Goal: Task Accomplishment & Management: Use online tool/utility

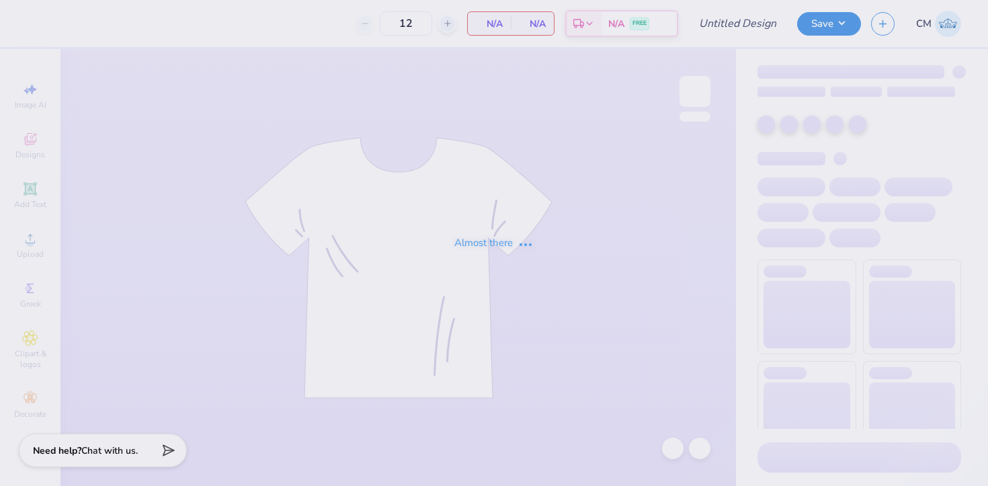
type input "The University of Texas at Austin : Grace Howard"
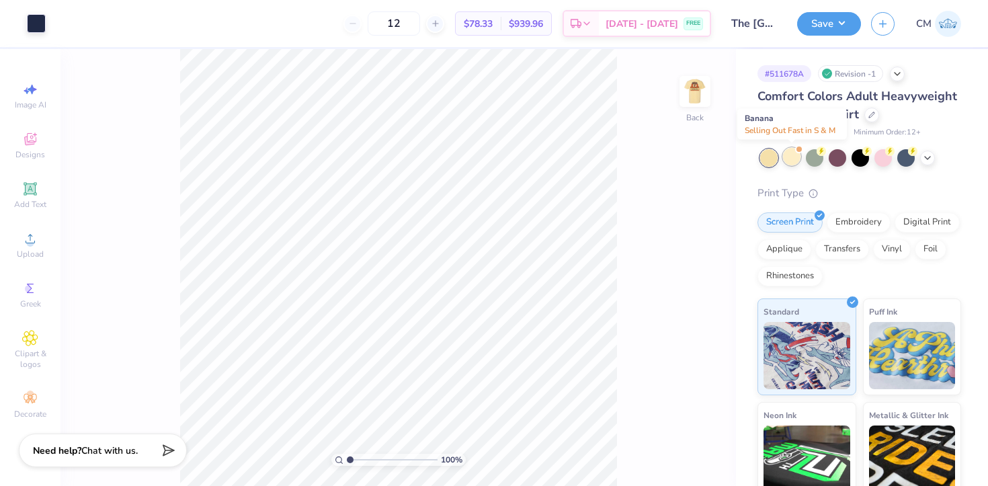
click at [789, 161] on div at bounding box center [791, 156] width 17 height 17
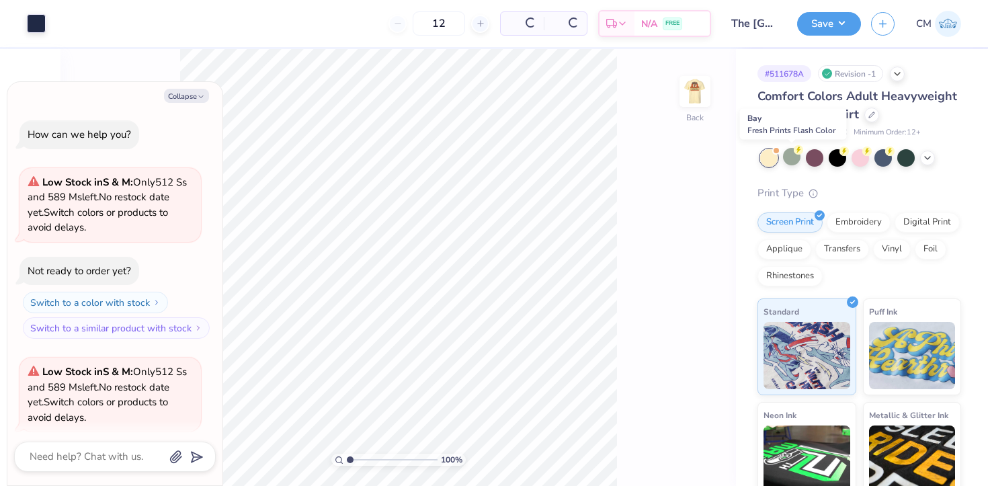
scroll to position [104, 0]
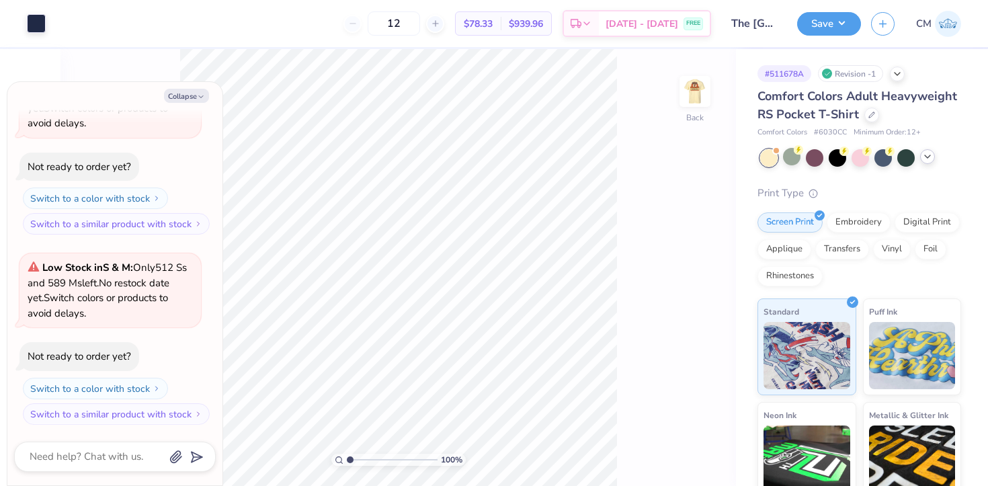
click at [925, 161] on div at bounding box center [927, 156] width 15 height 15
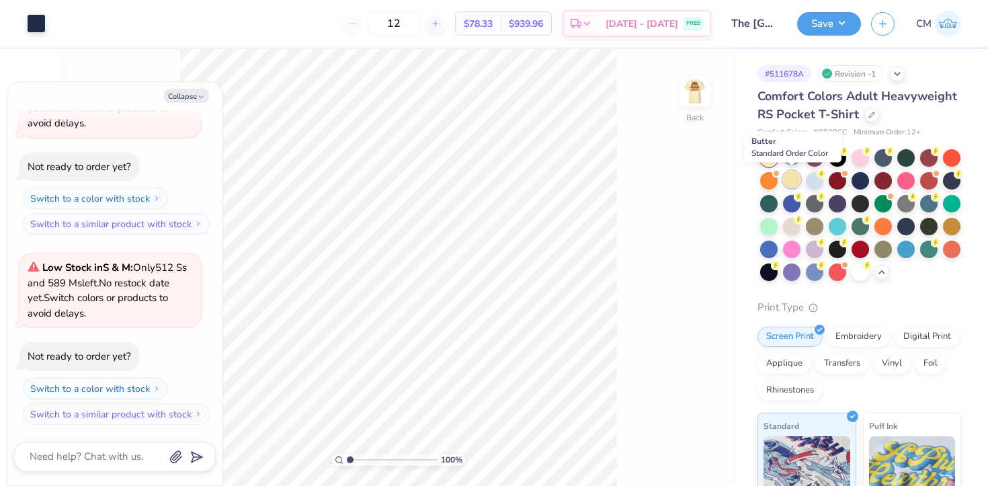
click at [789, 179] on div at bounding box center [791, 179] width 17 height 17
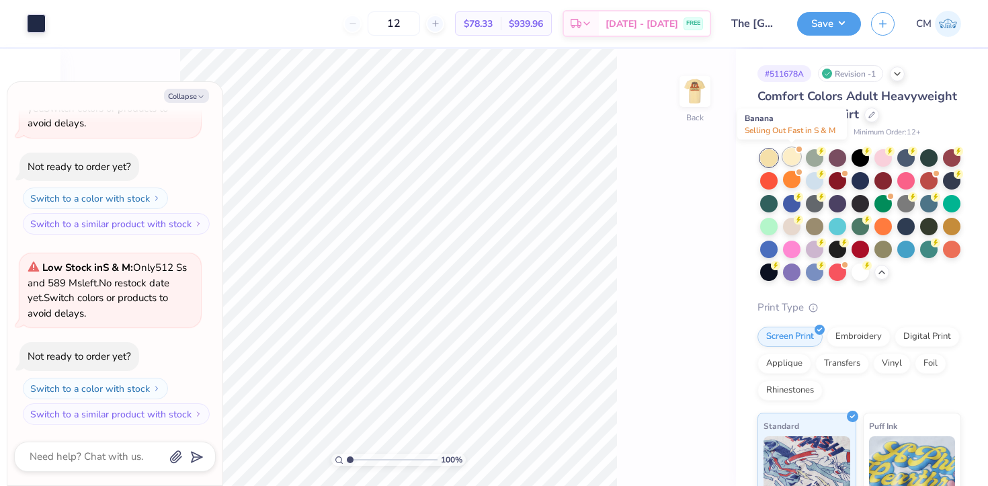
click at [790, 155] on div at bounding box center [791, 156] width 17 height 17
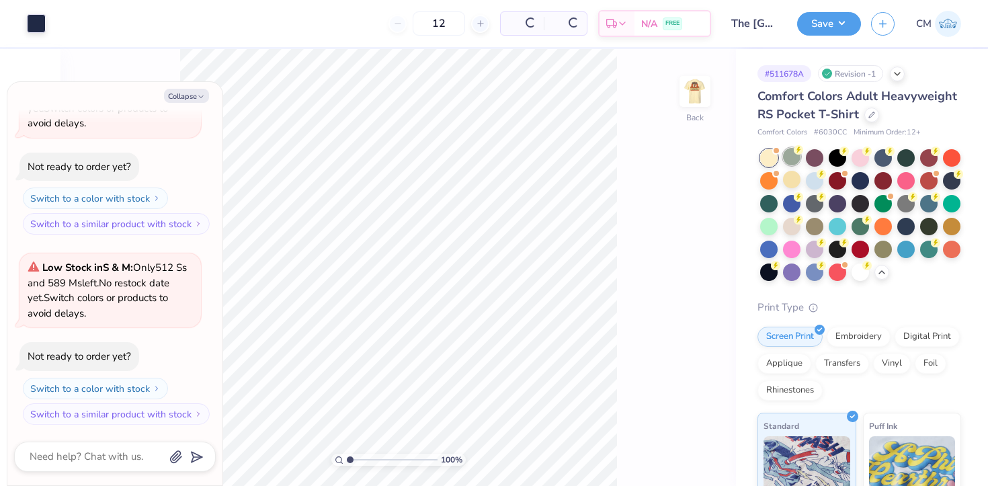
type textarea "x"
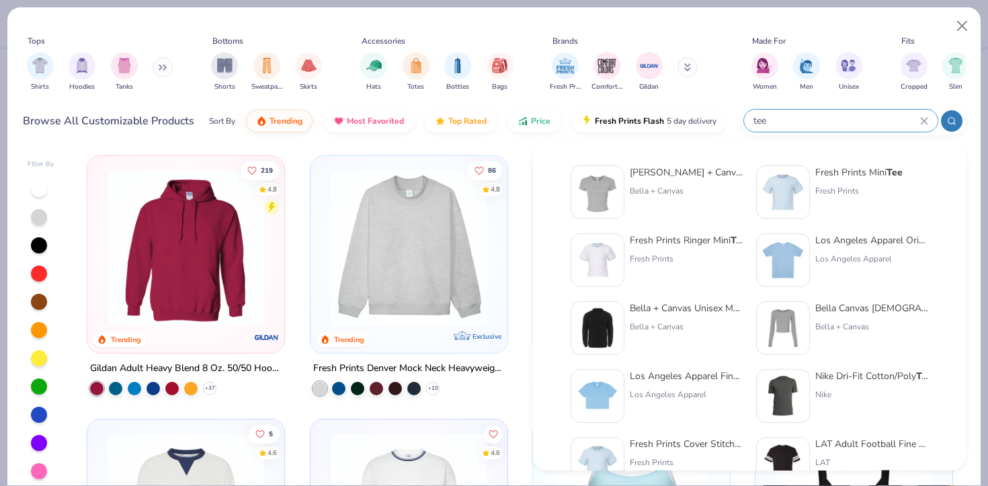
scroll to position [552, 0]
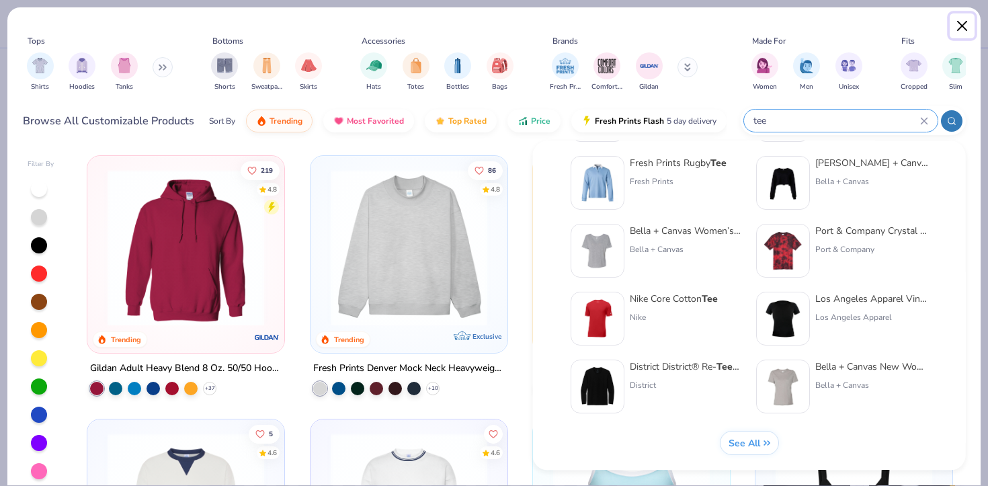
click at [973, 23] on button "Close" at bounding box center [963, 26] width 26 height 26
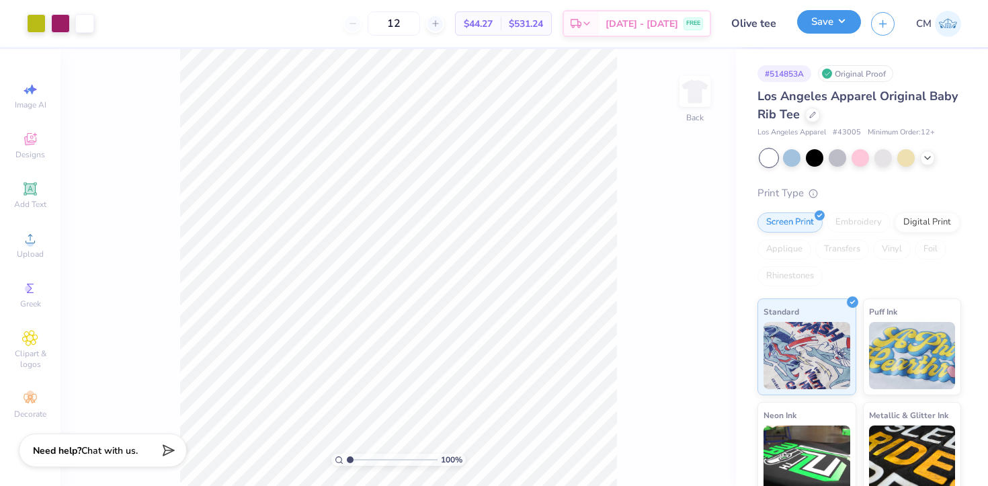
click at [824, 22] on button "Save" at bounding box center [829, 22] width 64 height 24
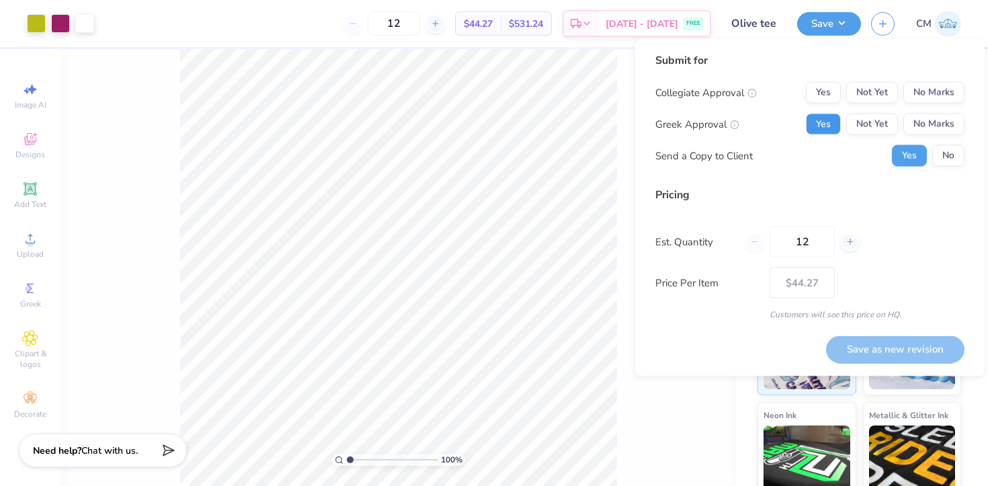
click at [823, 125] on button "Yes" at bounding box center [823, 125] width 35 height 22
click at [935, 96] on button "No Marks" at bounding box center [933, 93] width 61 height 22
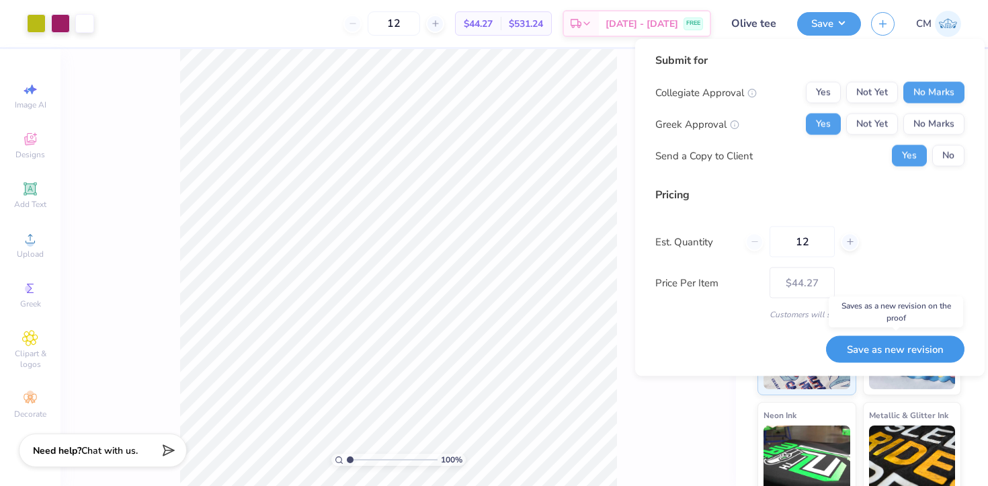
click at [878, 349] on button "Save as new revision" at bounding box center [895, 349] width 138 height 28
type input "$44.27"
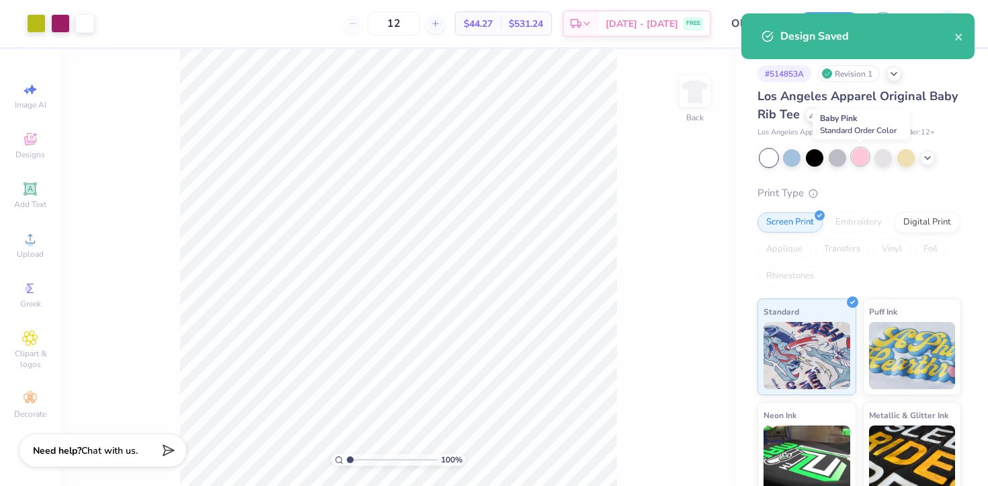
click at [855, 153] on div at bounding box center [859, 156] width 17 height 17
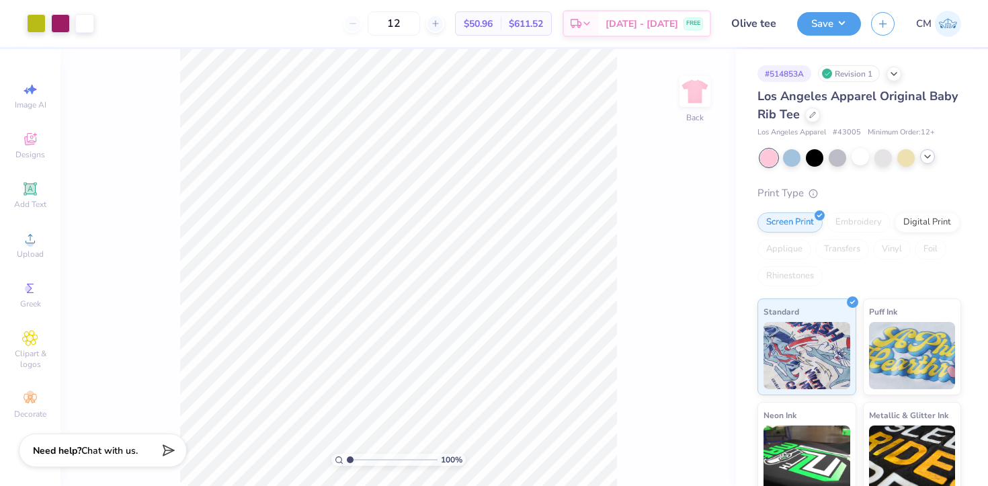
click at [927, 155] on icon at bounding box center [927, 156] width 11 height 11
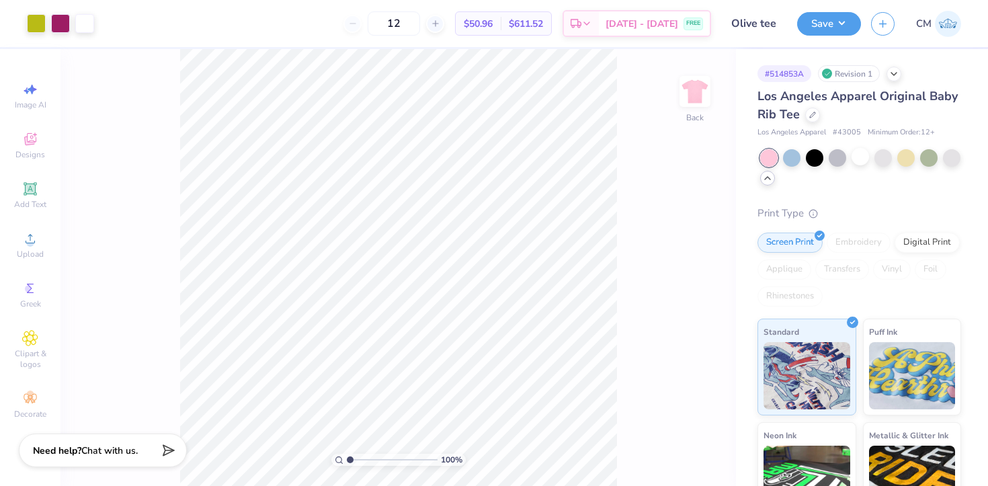
click at [666, 173] on div "100 % Back" at bounding box center [397, 267] width 675 height 437
click at [810, 110] on icon at bounding box center [812, 113] width 7 height 7
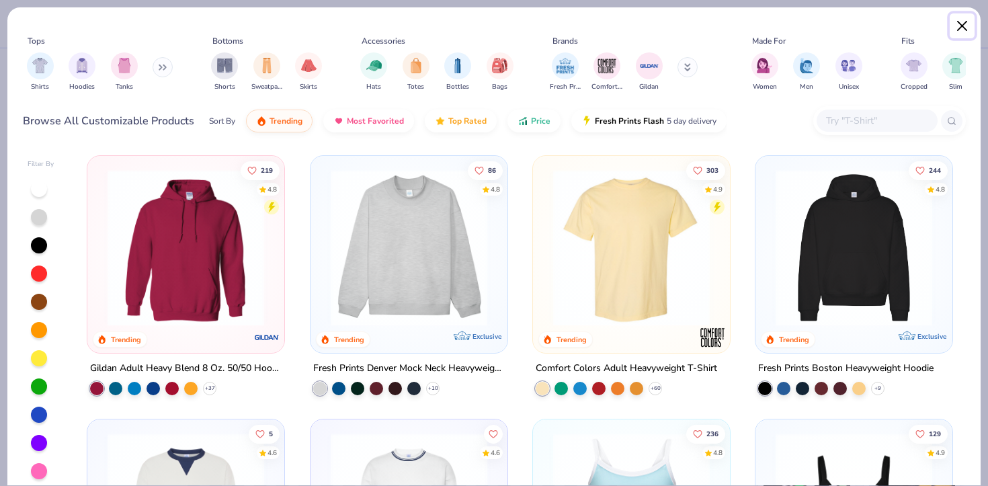
click at [958, 23] on button "Close" at bounding box center [963, 26] width 26 height 26
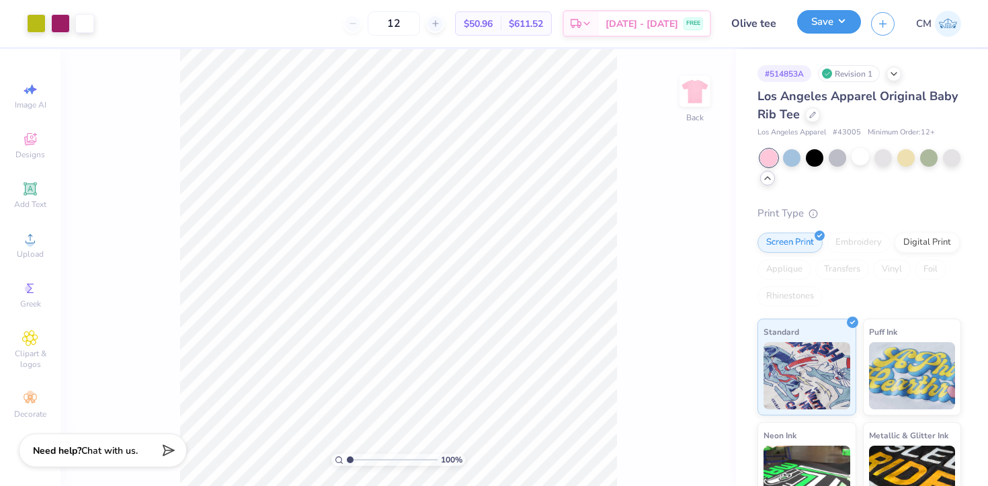
click at [834, 28] on button "Save" at bounding box center [829, 22] width 64 height 24
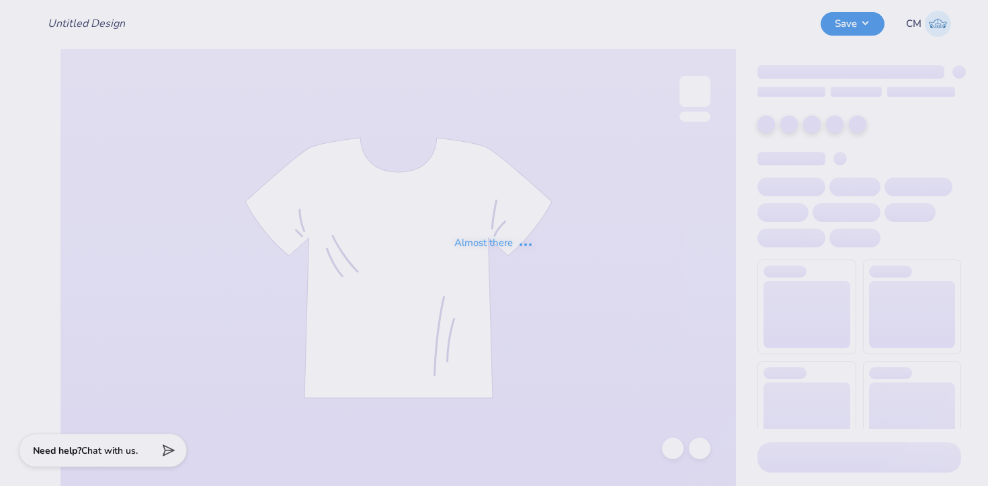
type input "Olive tee"
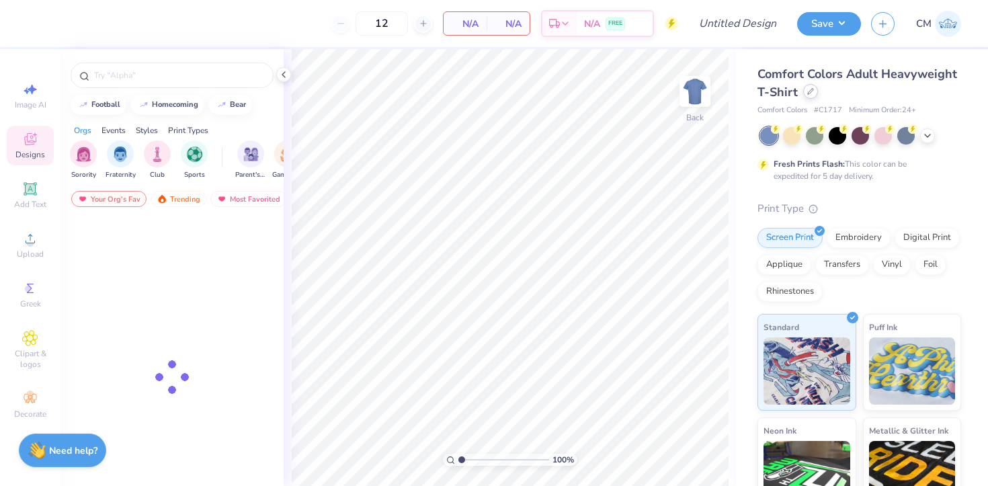
click at [808, 96] on div at bounding box center [810, 91] width 15 height 15
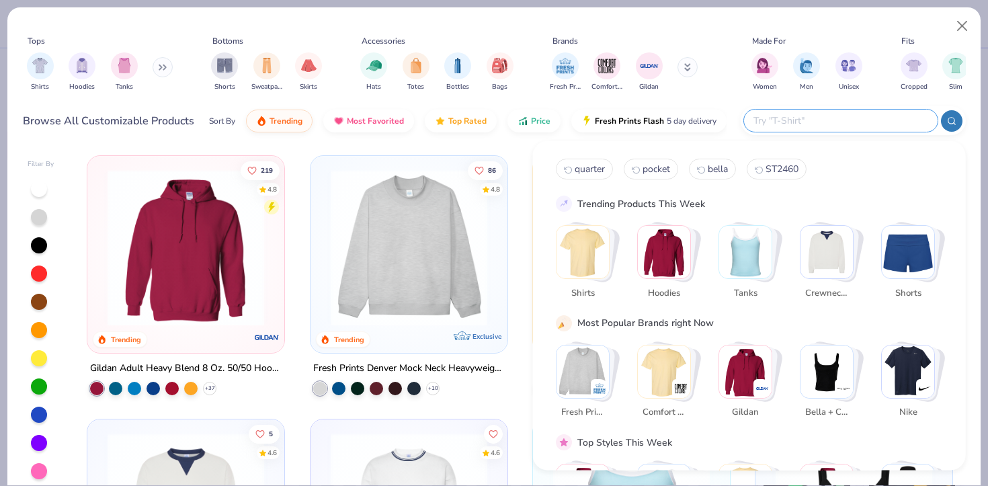
click at [860, 126] on input "text" at bounding box center [840, 120] width 176 height 15
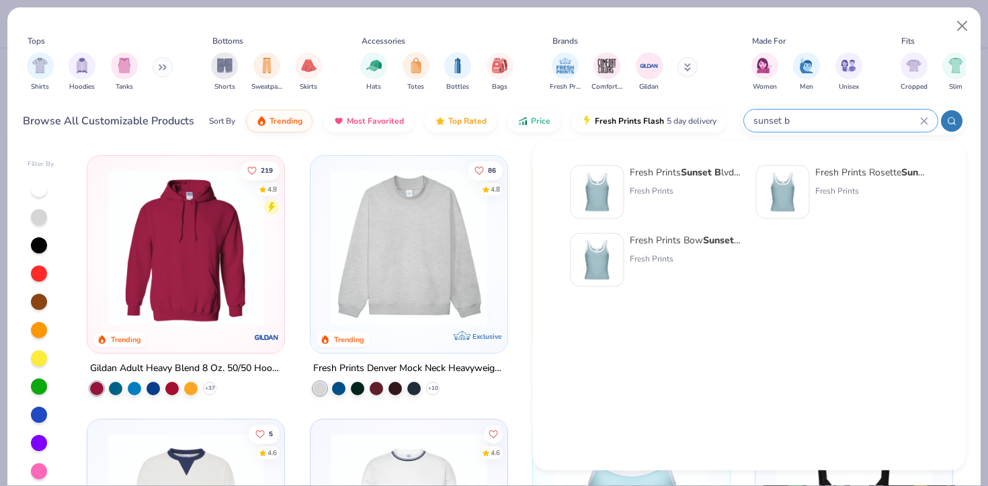
type input "sunset b"
click at [690, 166] on strong "Sunset B" at bounding box center [701, 172] width 40 height 13
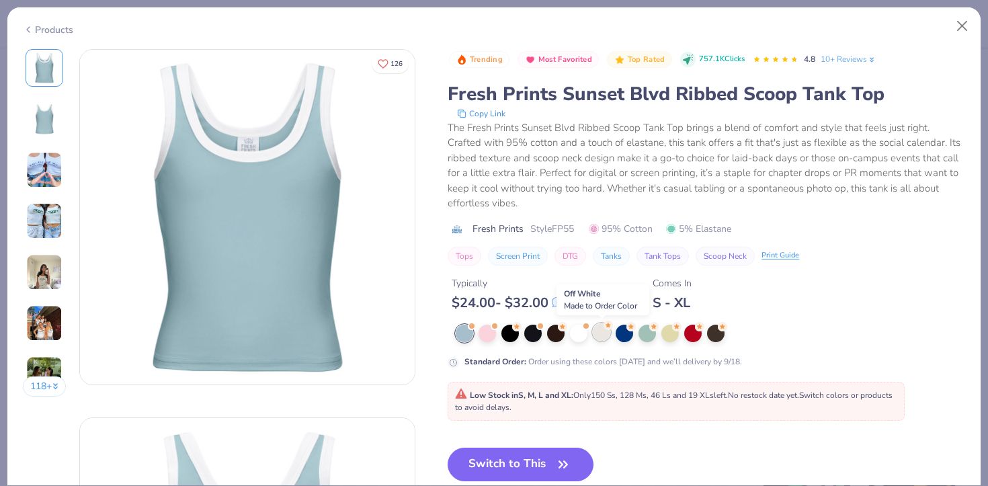
click at [604, 340] on div at bounding box center [601, 331] width 17 height 17
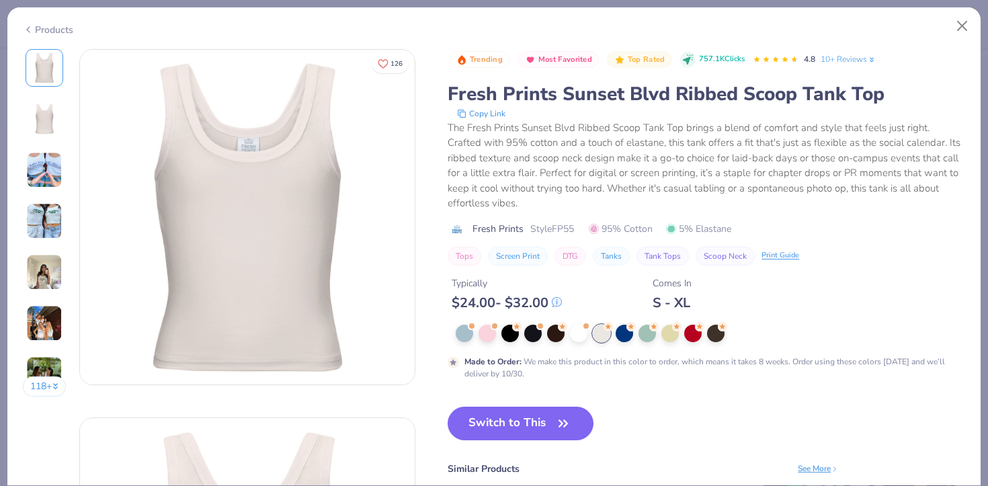
click at [38, 221] on img at bounding box center [44, 221] width 36 height 36
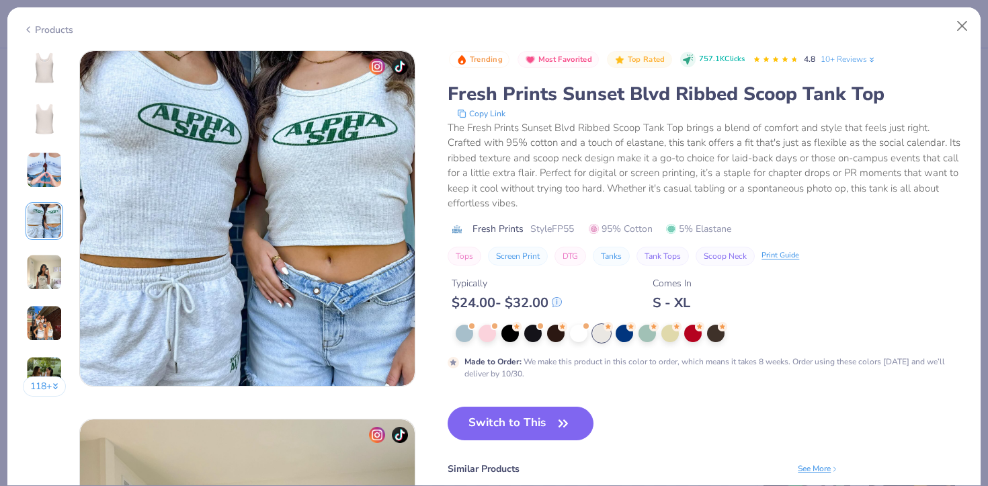
scroll to position [1105, 0]
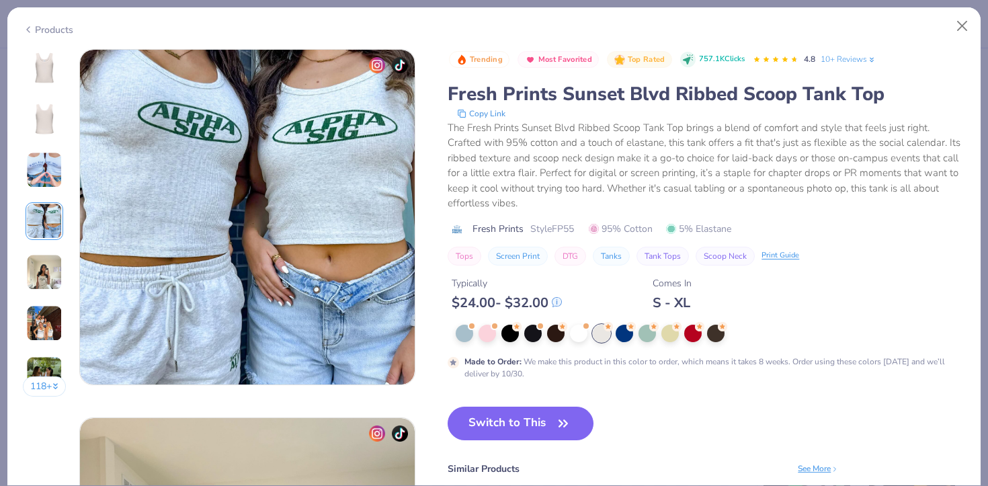
click at [41, 294] on div "118 +" at bounding box center [45, 228] width 44 height 358
click at [47, 269] on img at bounding box center [44, 272] width 36 height 36
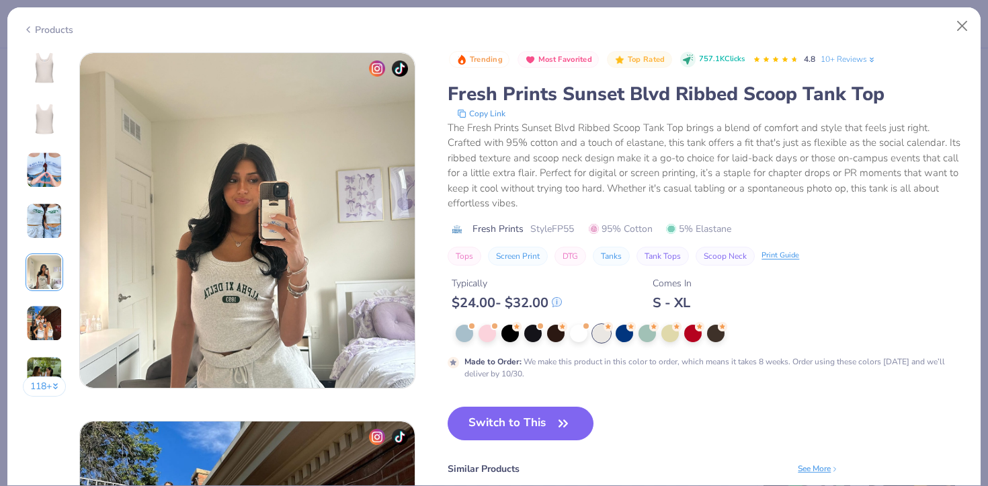
scroll to position [1473, 0]
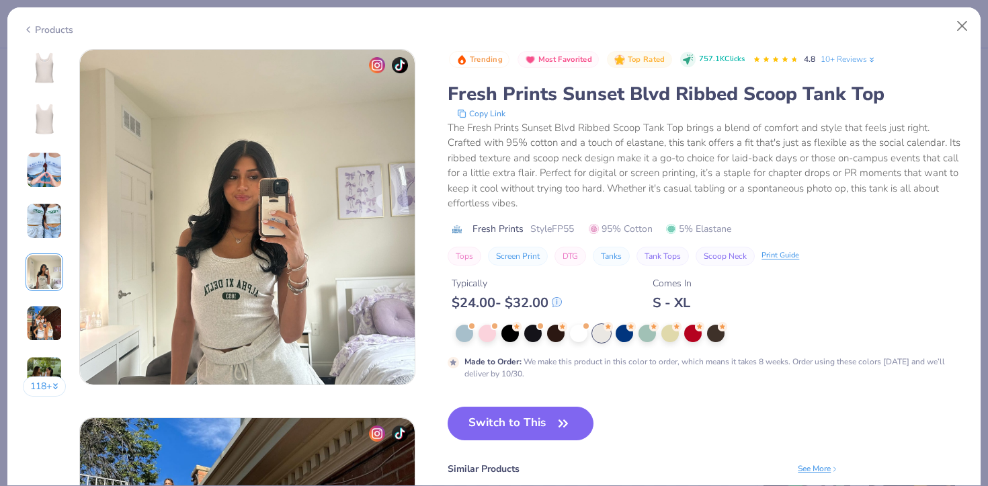
click at [47, 228] on img at bounding box center [44, 221] width 36 height 36
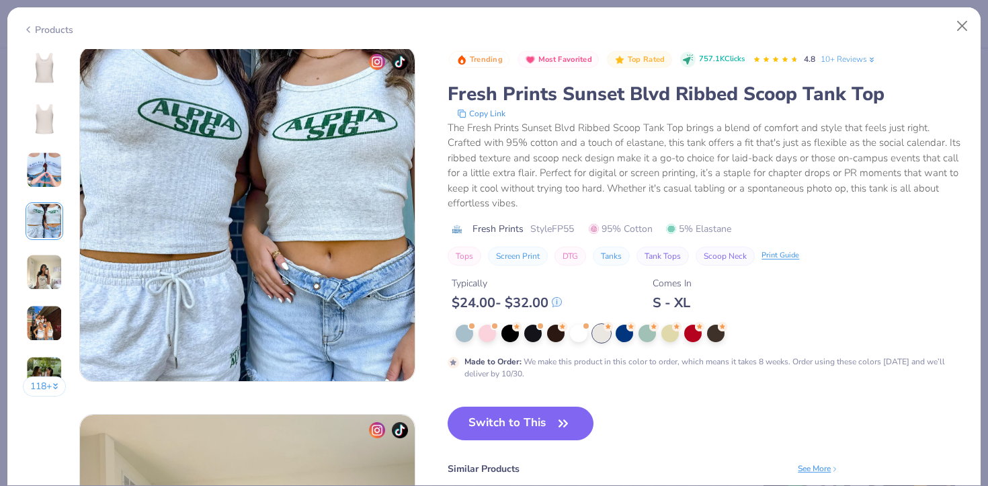
scroll to position [1105, 0]
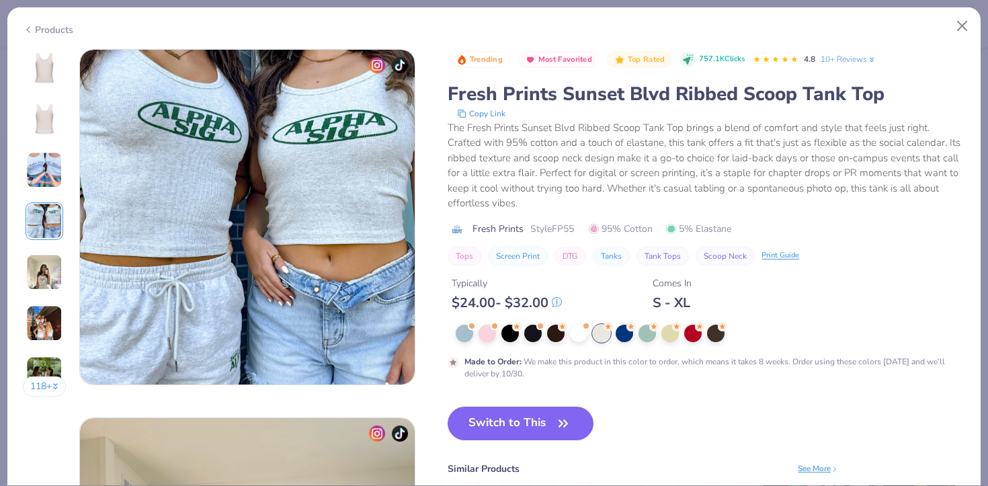
click at [32, 174] on img at bounding box center [44, 170] width 36 height 36
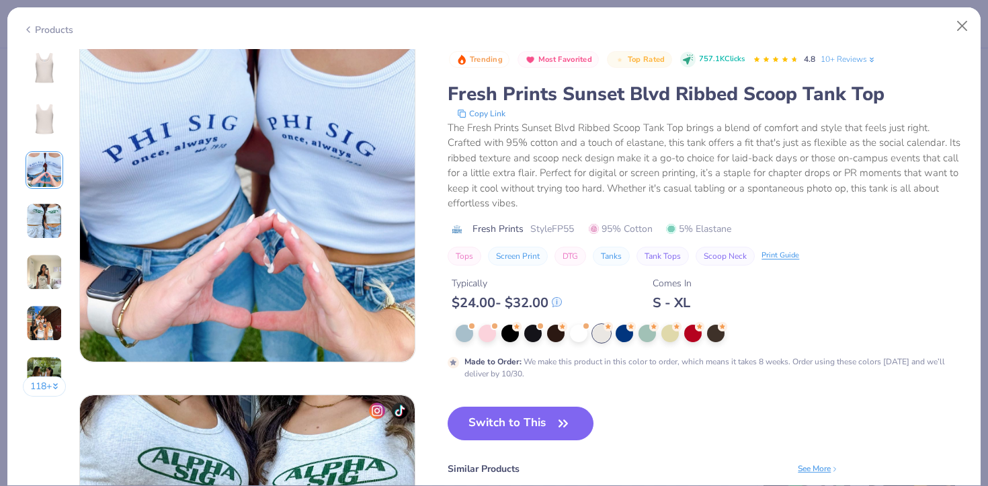
scroll to position [737, 0]
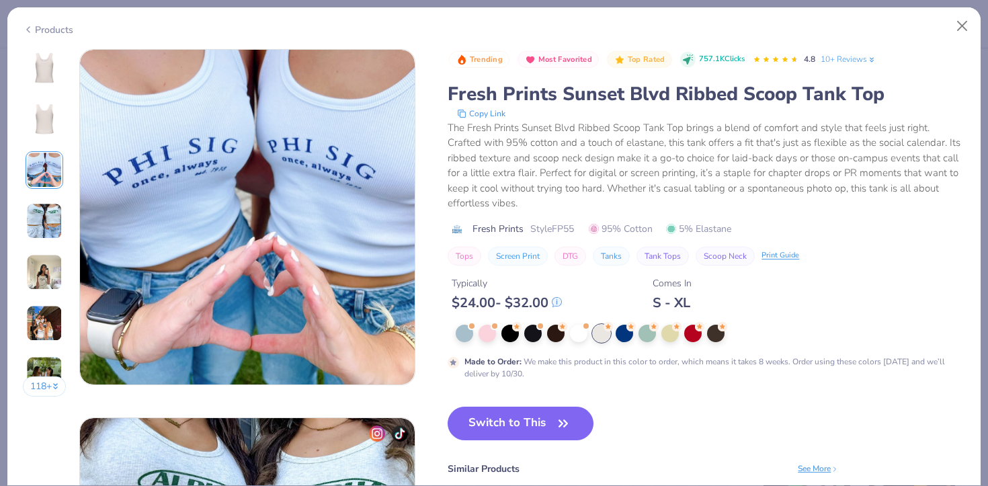
click at [46, 138] on div "118 +" at bounding box center [45, 228] width 44 height 358
click at [45, 124] on img at bounding box center [44, 119] width 32 height 32
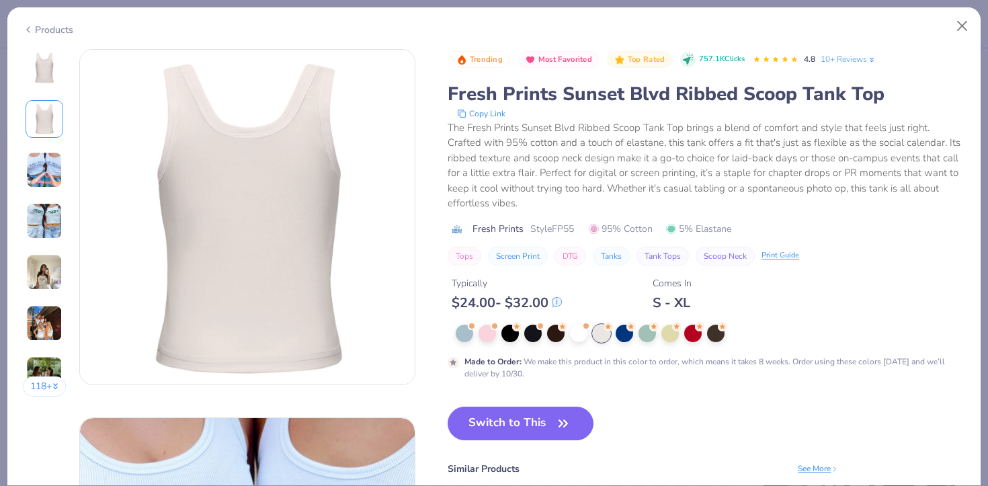
click at [41, 76] on img at bounding box center [44, 68] width 32 height 32
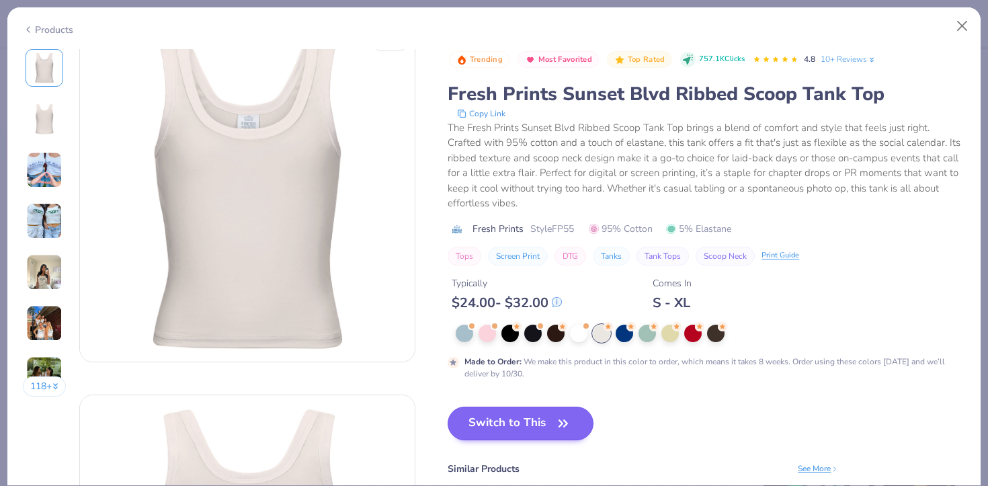
scroll to position [0, 0]
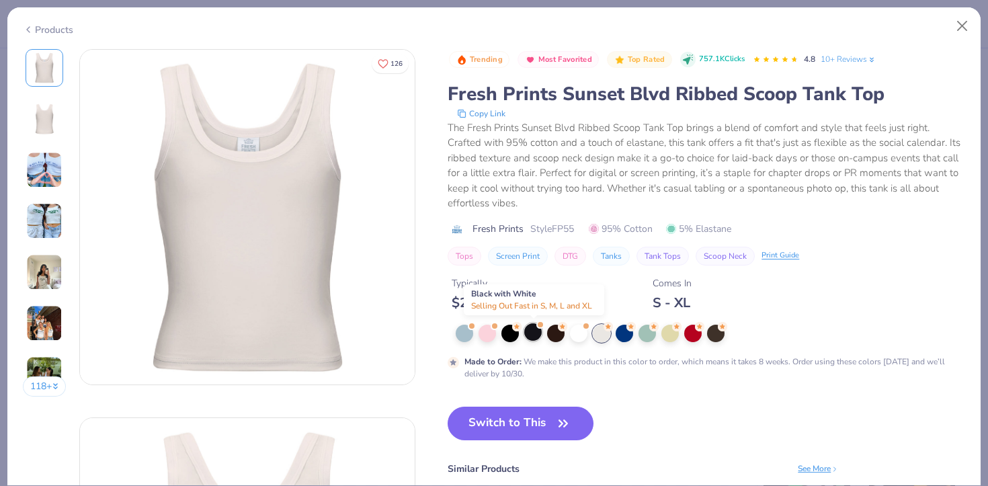
click at [529, 332] on div at bounding box center [532, 331] width 17 height 17
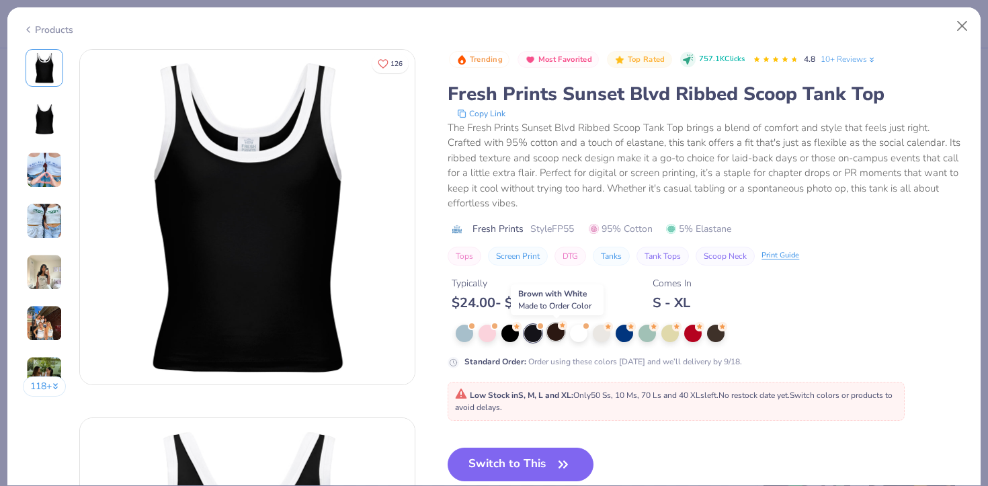
click at [554, 333] on div at bounding box center [555, 331] width 17 height 17
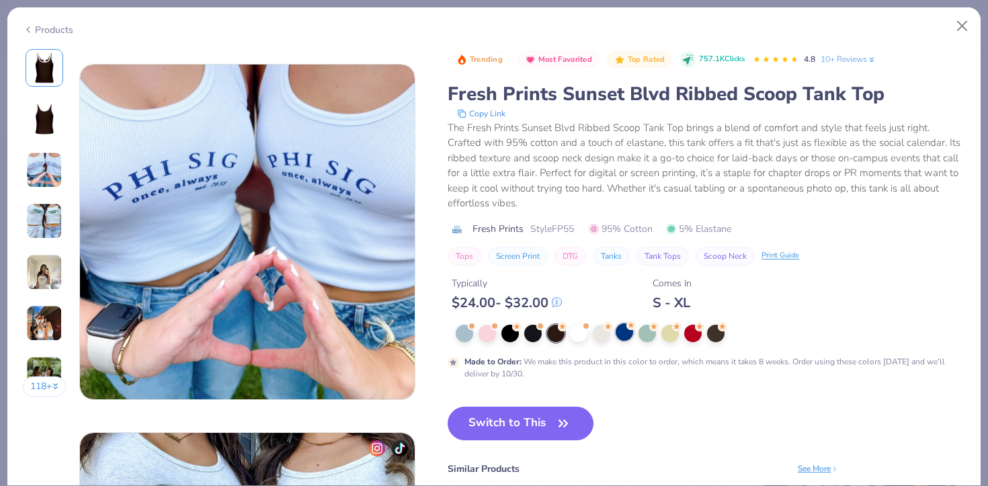
scroll to position [728, 0]
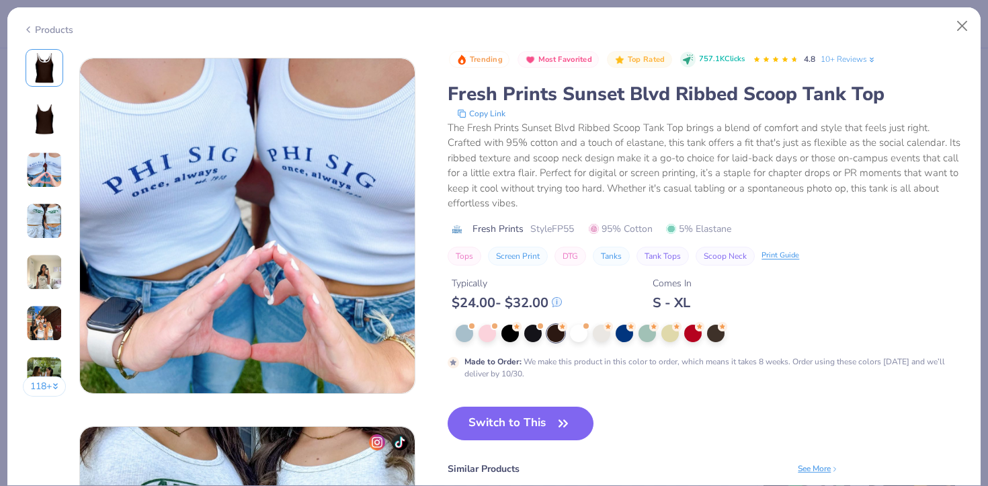
click at [49, 207] on img at bounding box center [44, 221] width 36 height 36
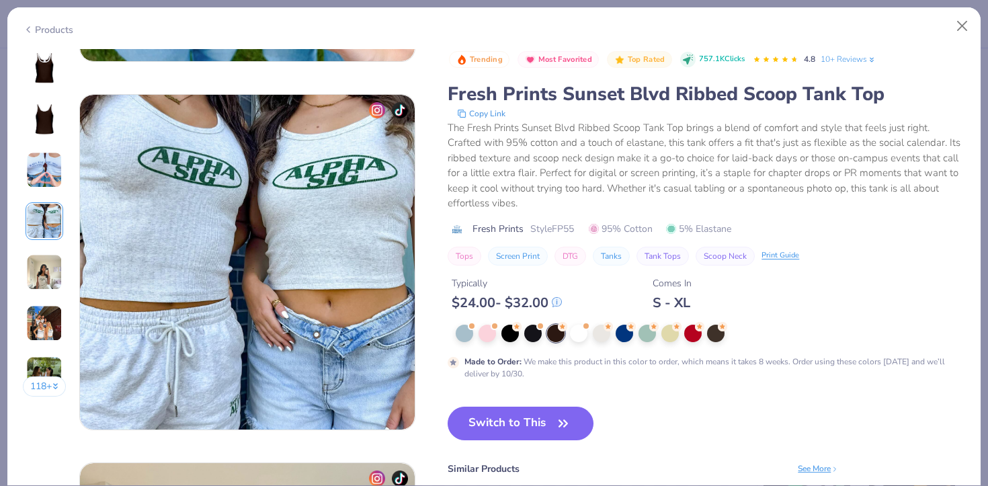
scroll to position [1068, 0]
